Goal: Task Accomplishment & Management: Complete application form

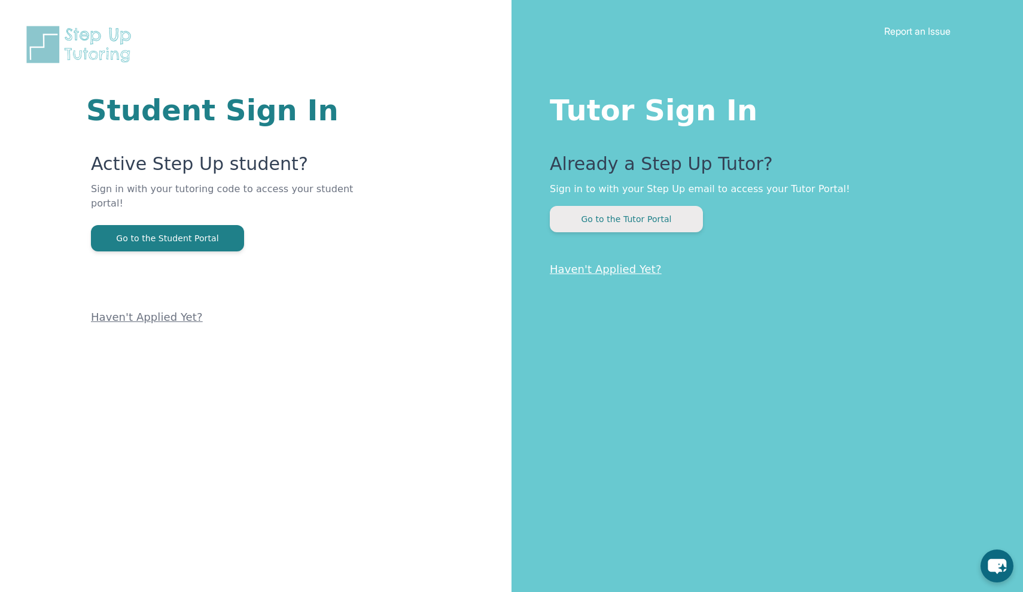
click at [658, 226] on button "Go to the Tutor Portal" at bounding box center [626, 219] width 153 height 26
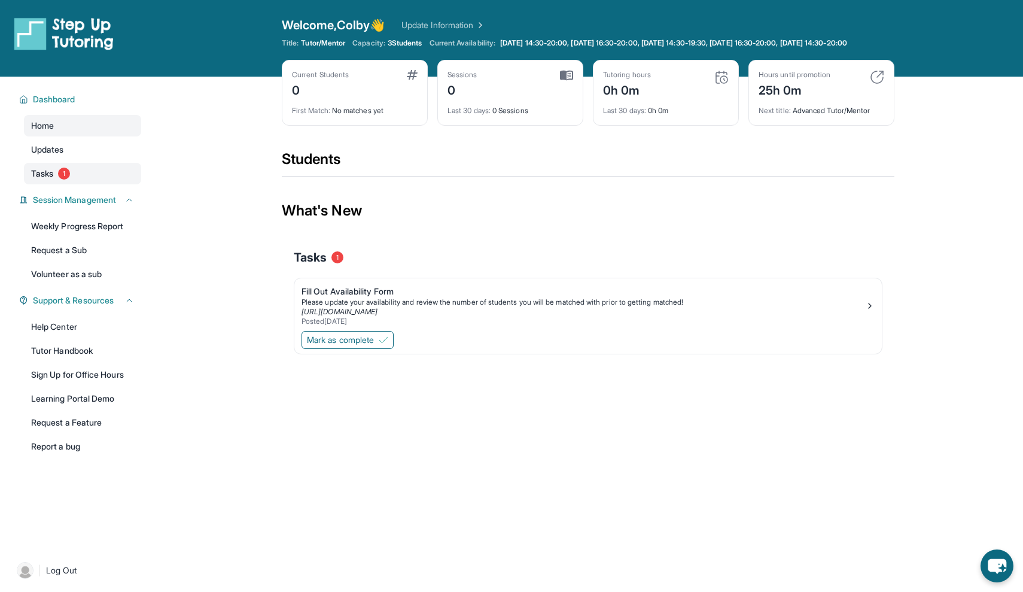
click at [39, 180] on span "Tasks" at bounding box center [42, 174] width 22 height 12
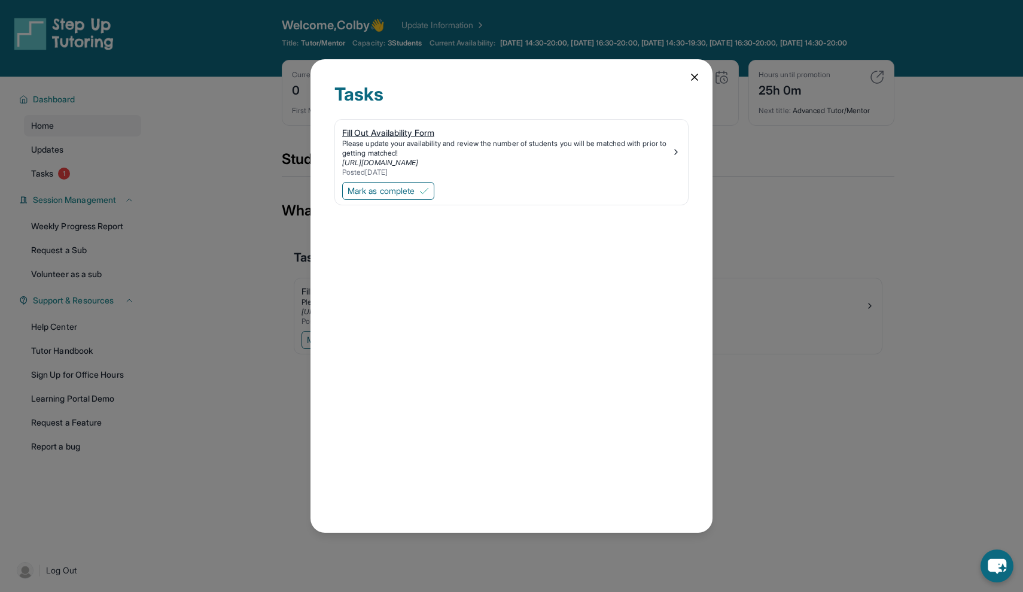
click at [473, 168] on div "Posted 9/11/2025" at bounding box center [506, 173] width 329 height 10
click at [702, 72] on div "Tasks Fill Out Availability Form Please update your availability and review the…" at bounding box center [512, 295] width 402 height 473
click at [695, 78] on icon at bounding box center [695, 77] width 6 height 6
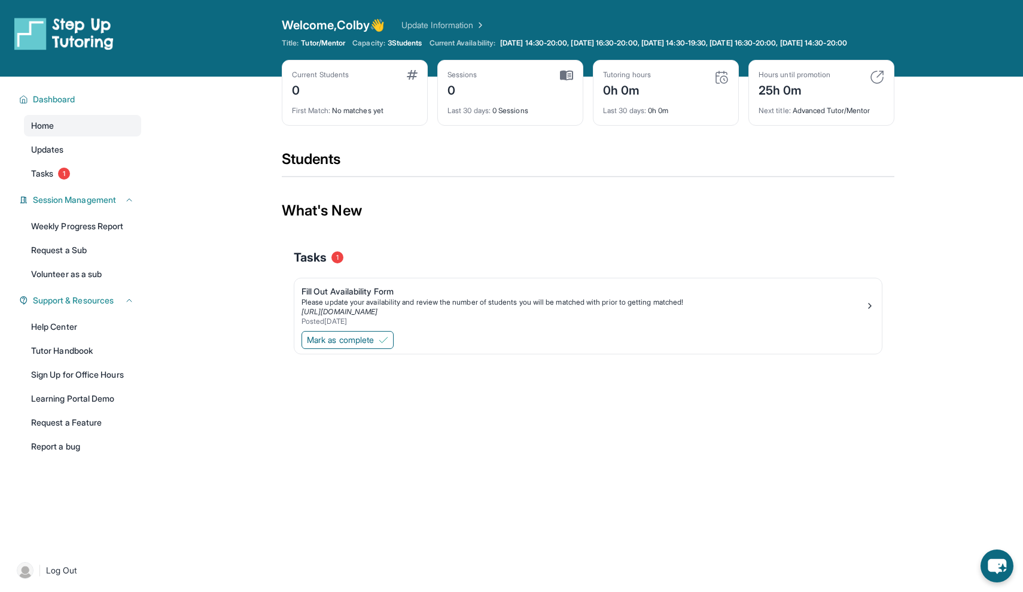
click at [765, 115] on span "Next title :" at bounding box center [775, 110] width 32 height 9
click at [55, 184] on link "Tasks 1" at bounding box center [82, 174] width 117 height 22
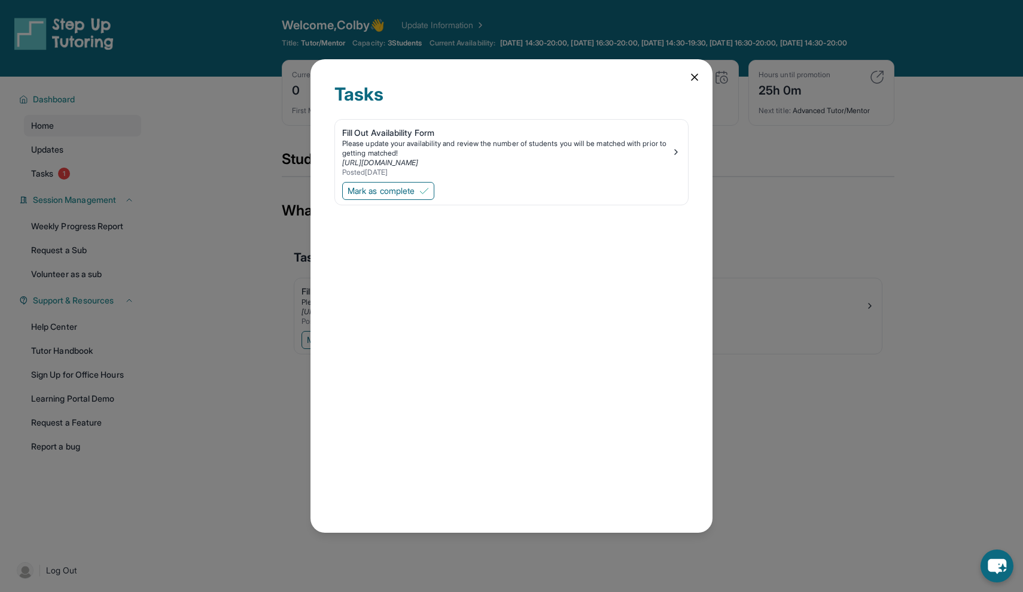
click at [689, 71] on icon at bounding box center [695, 77] width 12 height 12
